Goal: Contribute content: Add original content to the website for others to see

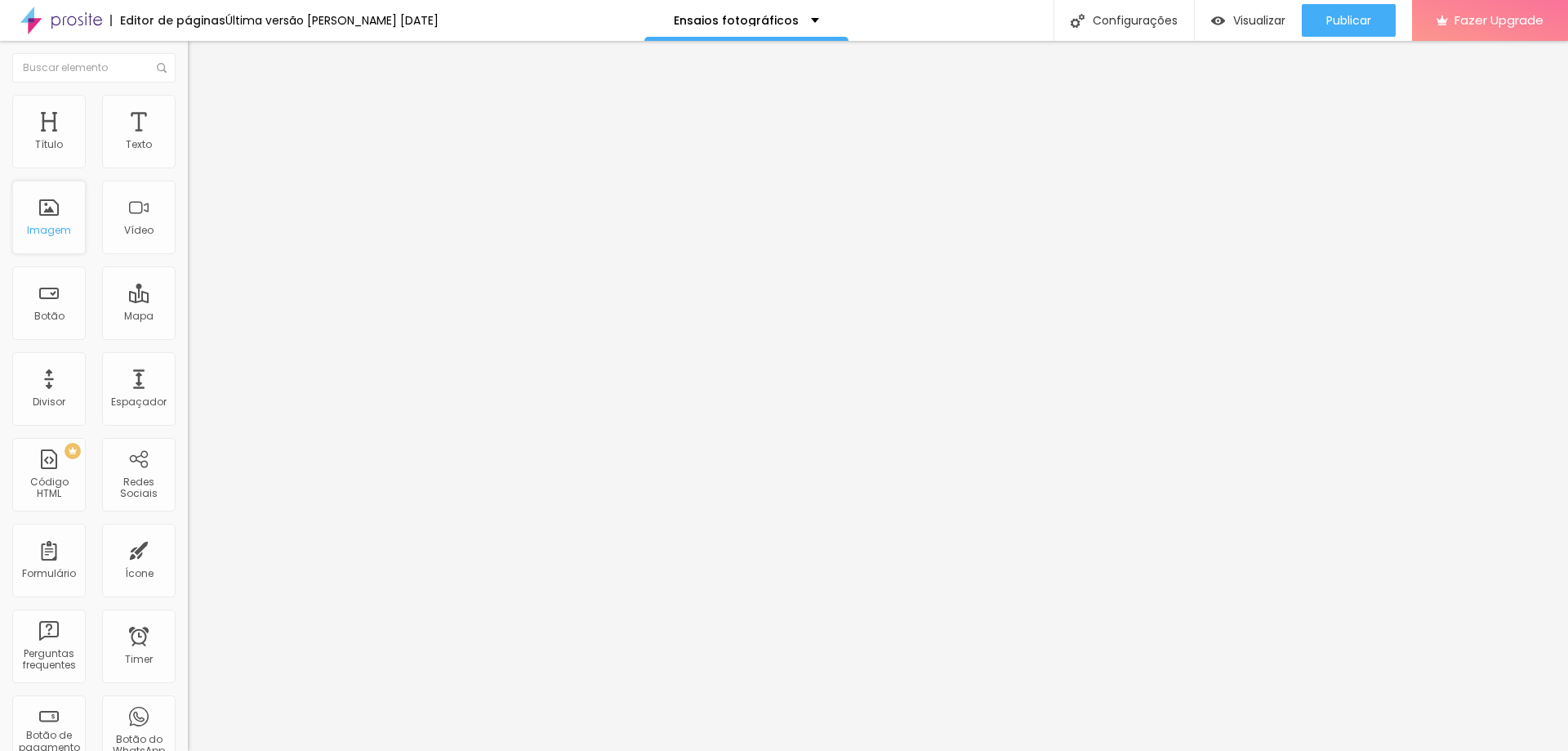
click at [53, 210] on div "Imagem" at bounding box center [48, 216] width 73 height 73
click at [188, 141] on span "Adicionar imagem" at bounding box center [240, 133] width 105 height 14
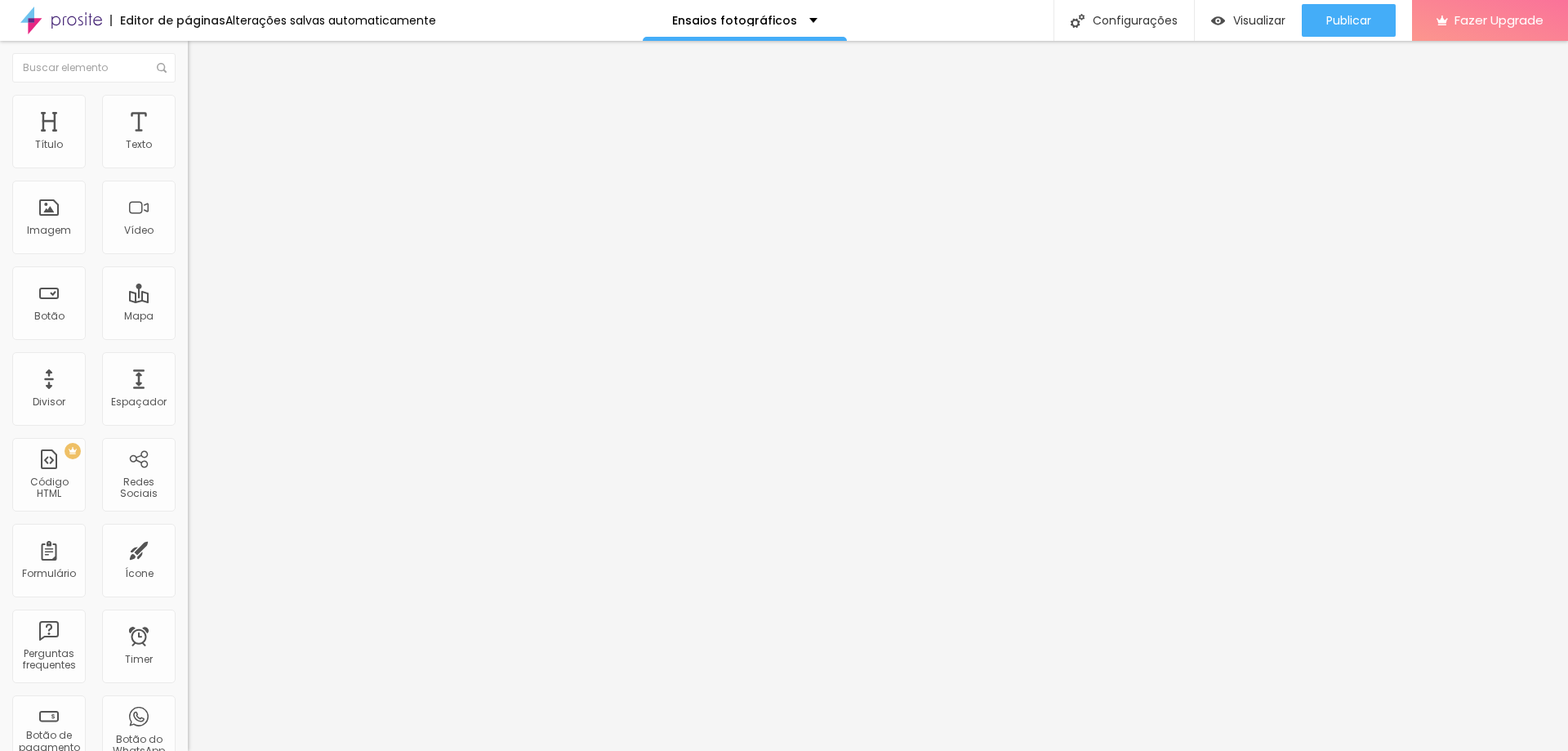
click at [188, 141] on span "Adicionar imagem" at bounding box center [240, 133] width 105 height 14
click at [188, 165] on input "text" at bounding box center [286, 157] width 196 height 16
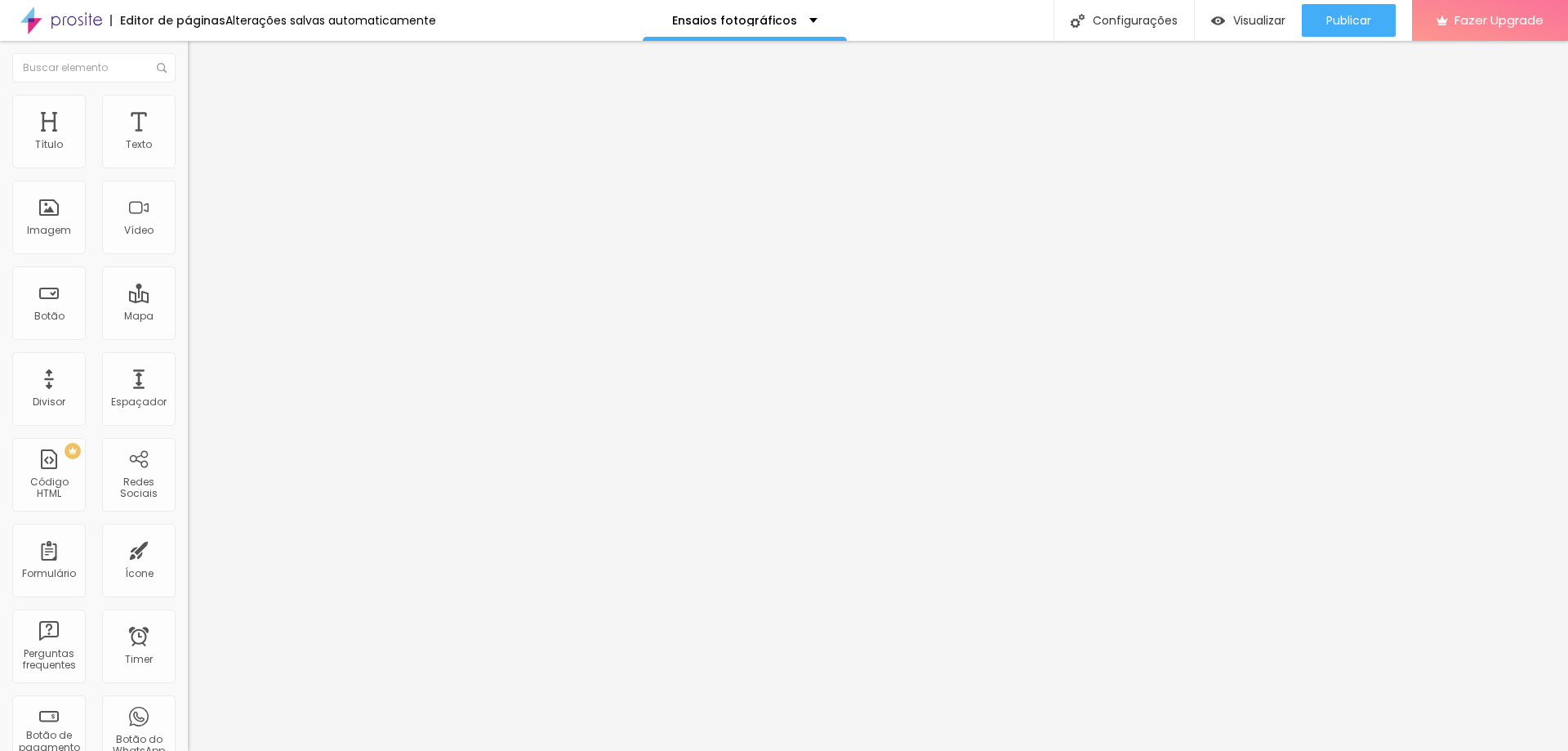
click at [188, 335] on input "https://" at bounding box center [286, 326] width 196 height 16
paste input "[URL][DOMAIN_NAME]"
click at [188, 335] on input "https://[URL][DOMAIN_NAME]" at bounding box center [286, 326] width 196 height 16
type input "[URL][DOMAIN_NAME]"
click at [188, 373] on div "Trocar imagem Descrição da imagem (Alt) Alinhamento Proporção Original Cinema 1…" at bounding box center [282, 250] width 188 height 246
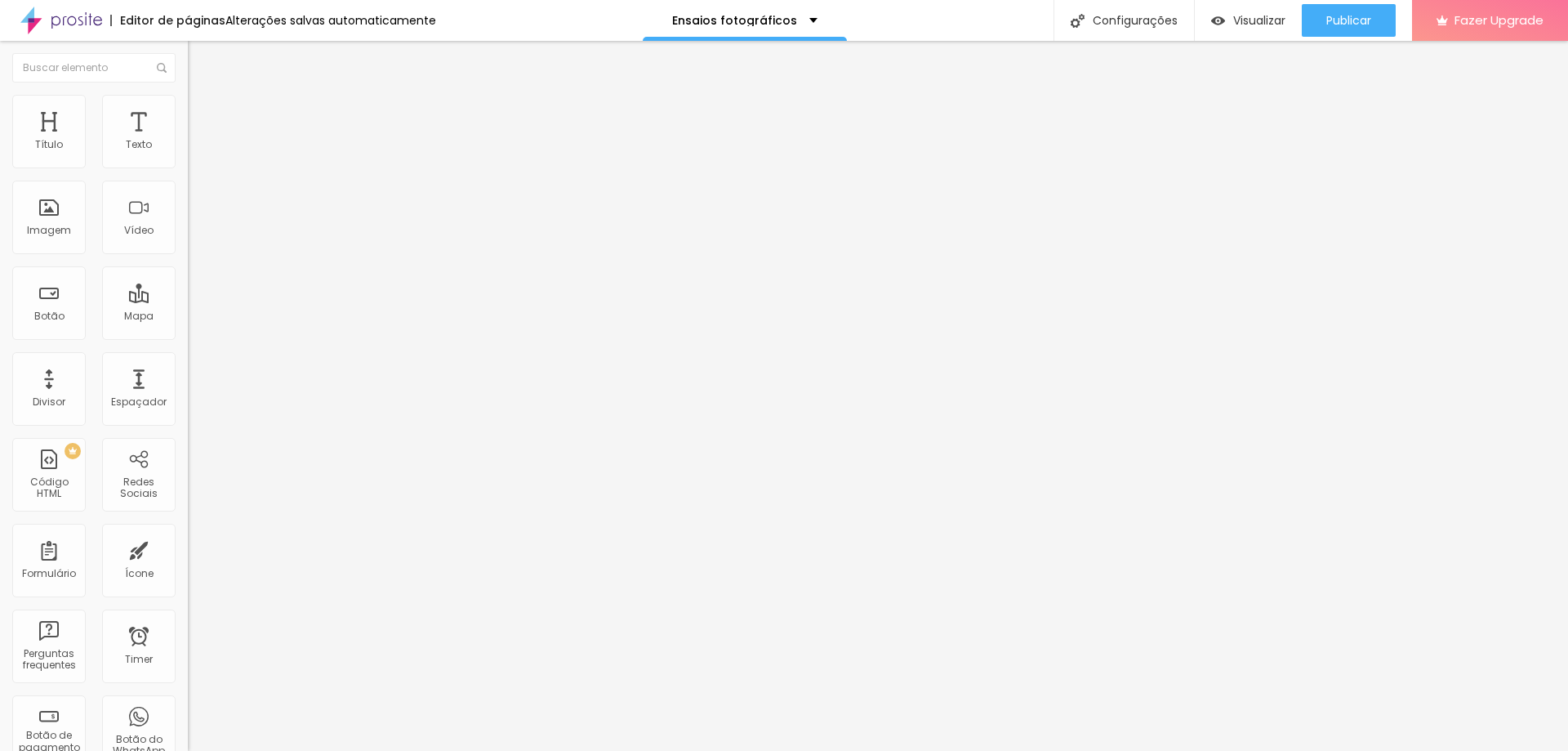
click at [188, 335] on input "https://" at bounding box center [286, 326] width 196 height 16
type input "h"
paste input "[URL][DOMAIN_NAME]"
type input "[URL][DOMAIN_NAME]"
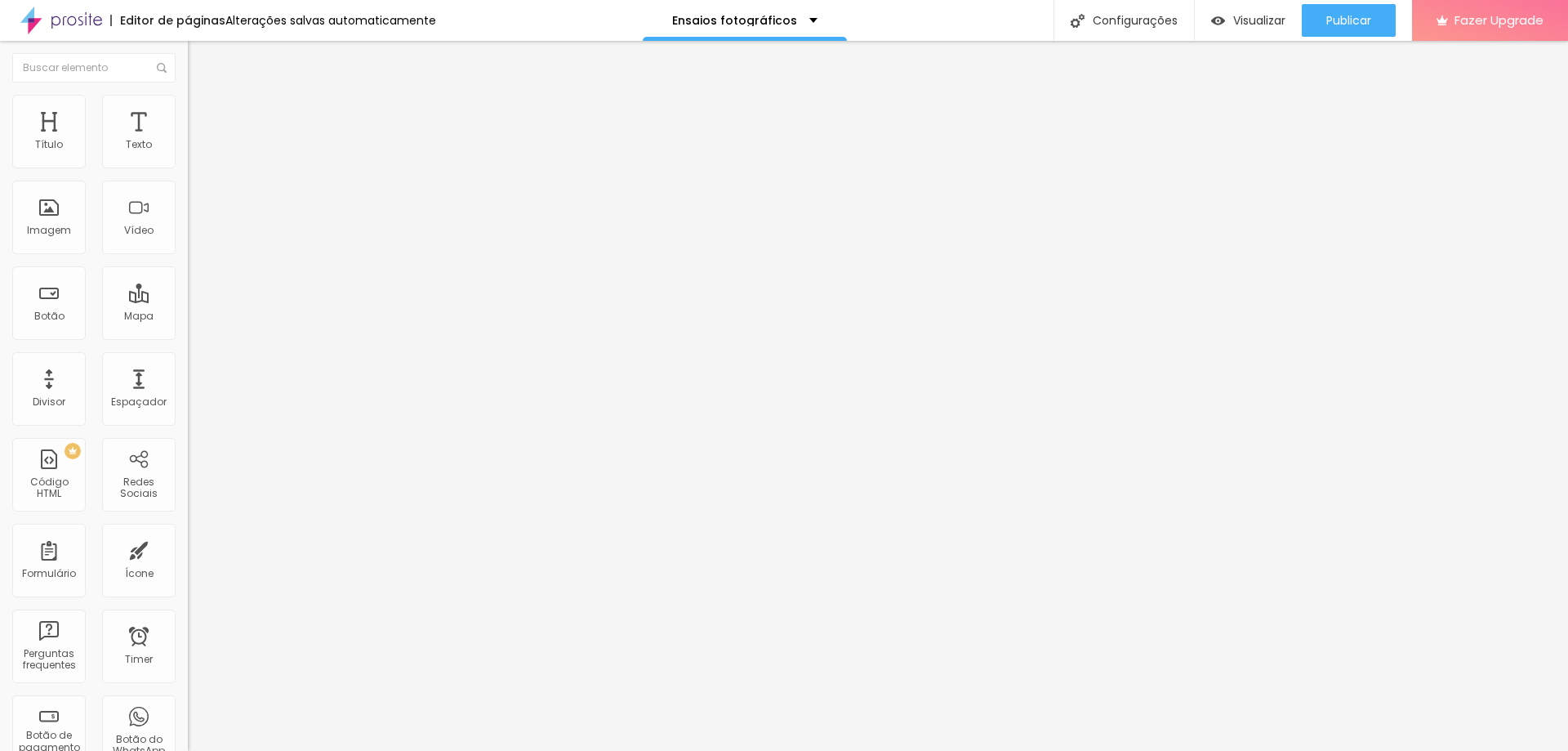
scroll to position [0, 0]
click at [188, 364] on img at bounding box center [192, 359] width 9 height 9
click at [188, 355] on div at bounding box center [282, 355] width 188 height 0
click at [188, 111] on img at bounding box center [195, 118] width 14 height 14
click at [188, 106] on li "Estilo" at bounding box center [282, 103] width 188 height 16
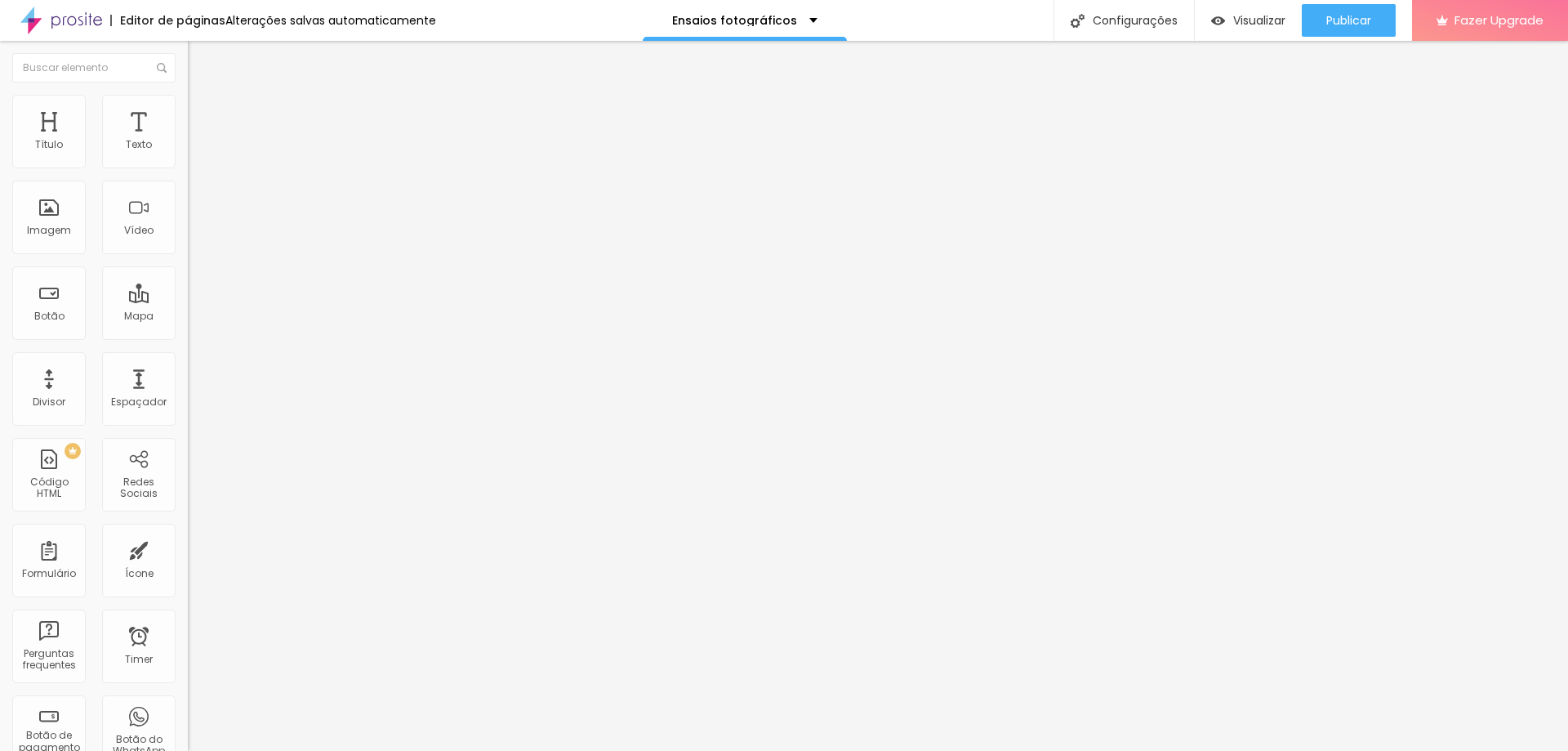
click at [202, 97] on span "Conteúdo" at bounding box center [227, 89] width 50 height 14
click at [1351, 21] on span "Publicar" at bounding box center [1348, 21] width 45 height 13
click at [1223, 14] on div "Visualizar" at bounding box center [1248, 21] width 74 height 14
